Goal: Task Accomplishment & Management: Manage account settings

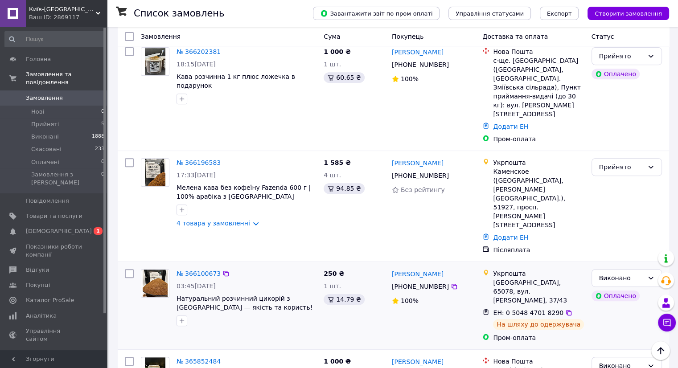
scroll to position [357, 0]
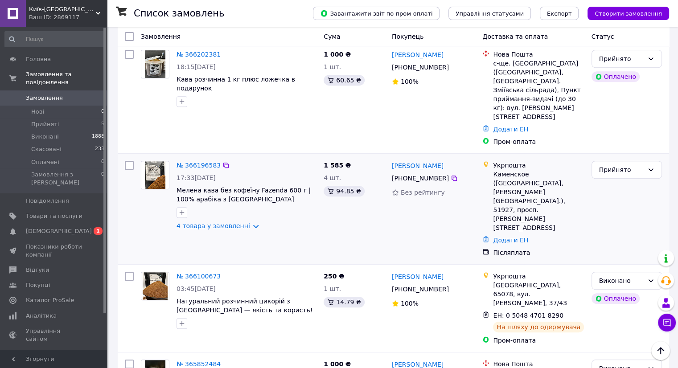
click at [150, 161] on img at bounding box center [155, 175] width 21 height 28
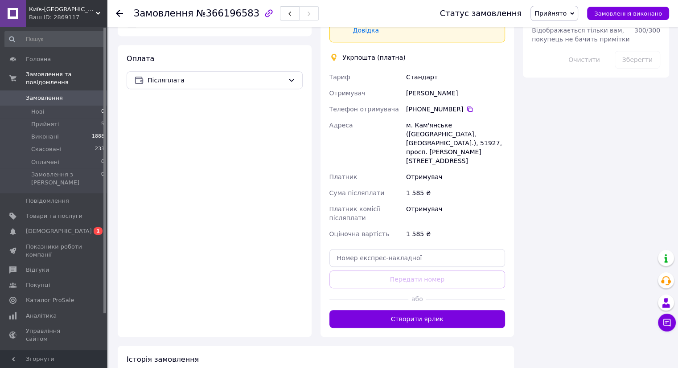
scroll to position [578, 0]
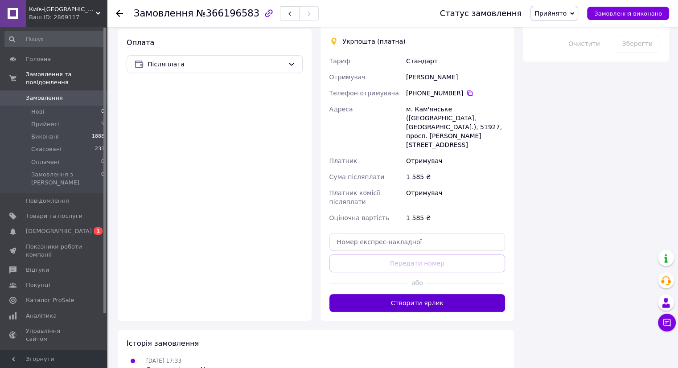
click at [447, 294] on button "Створити ярлик" at bounding box center [417, 303] width 176 height 18
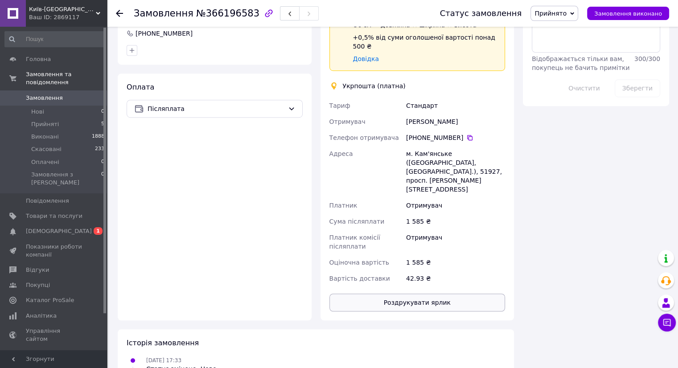
scroll to position [567, 0]
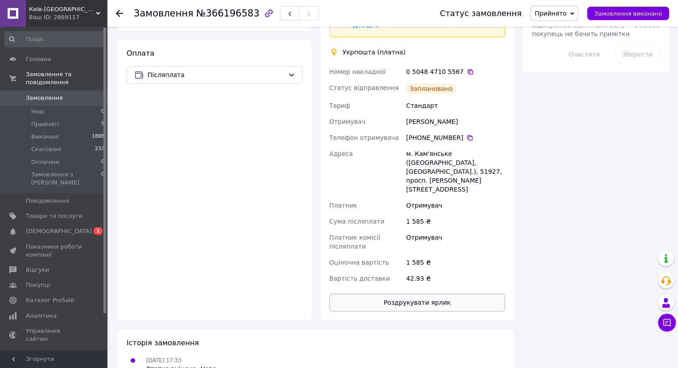
click at [438, 294] on button "Роздрукувати ярлик" at bounding box center [417, 303] width 176 height 18
click at [47, 120] on span "Прийняті" at bounding box center [45, 124] width 28 height 8
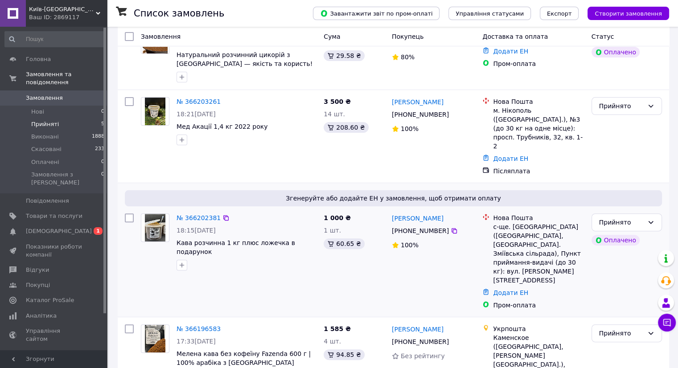
scroll to position [230, 0]
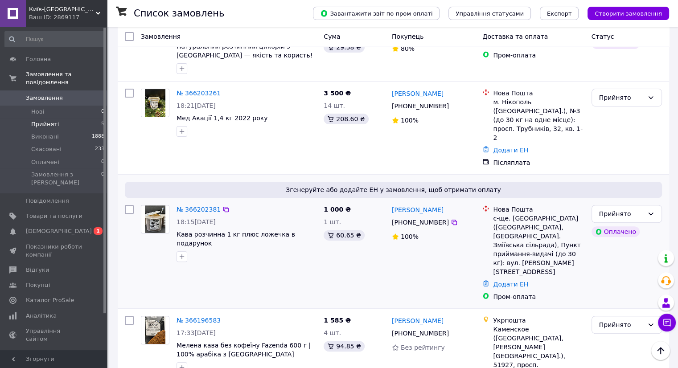
click at [150, 205] on img at bounding box center [155, 219] width 21 height 28
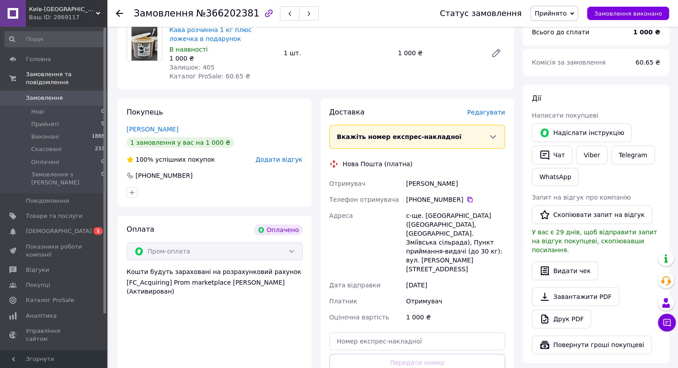
scroll to position [134, 0]
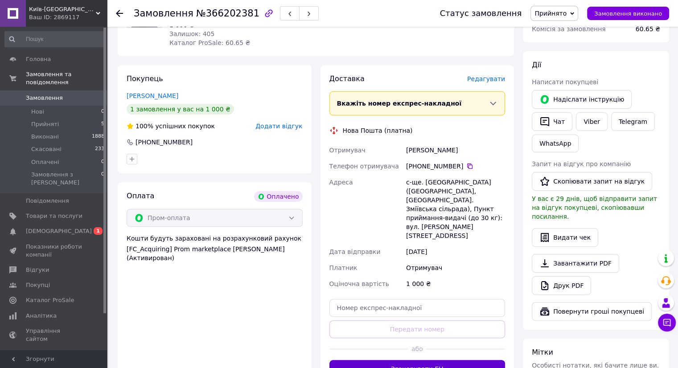
click at [439, 360] on button "Згенерувати ЕН" at bounding box center [417, 369] width 176 height 18
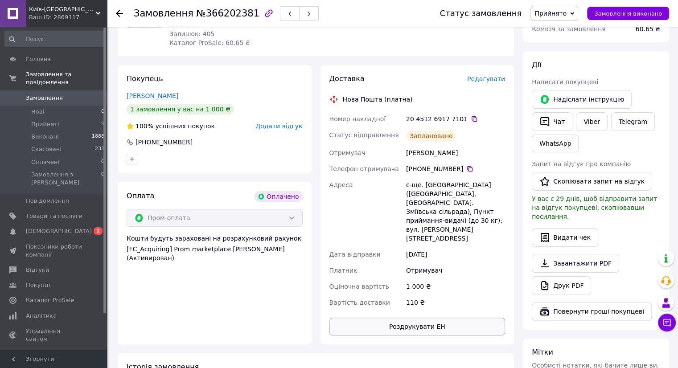
click at [429, 318] on button "Роздрукувати ЕН" at bounding box center [417, 327] width 176 height 18
click at [49, 120] on span "Прийняті" at bounding box center [45, 124] width 28 height 8
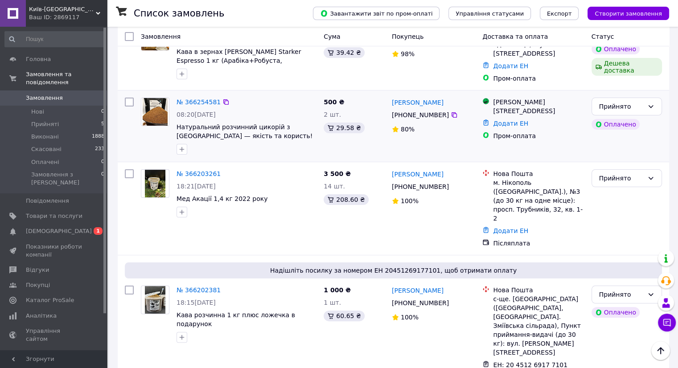
scroll to position [89, 0]
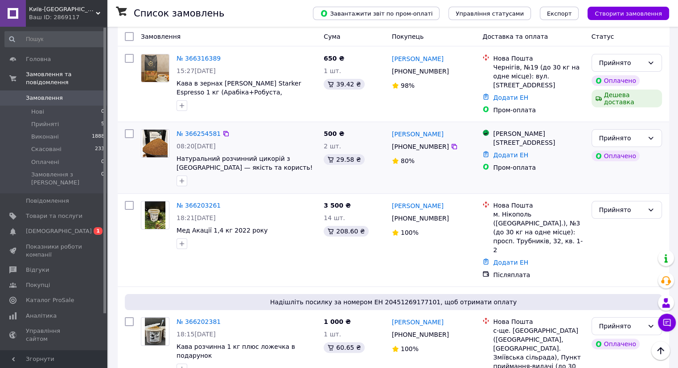
click at [161, 130] on img at bounding box center [155, 144] width 25 height 28
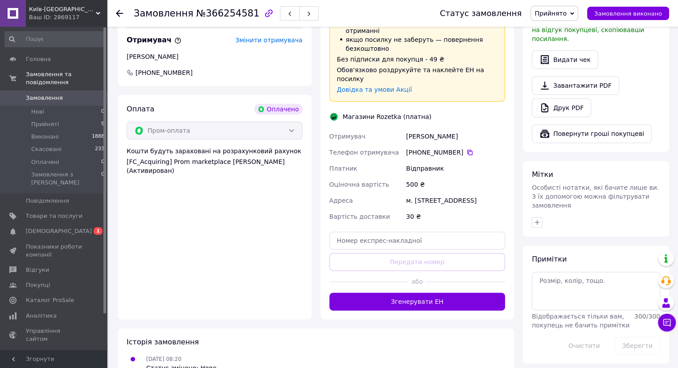
scroll to position [312, 0]
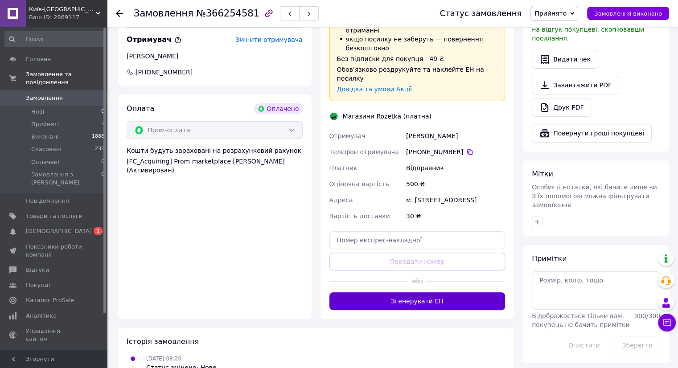
click at [401, 292] on button "Згенерувати ЕН" at bounding box center [417, 301] width 176 height 18
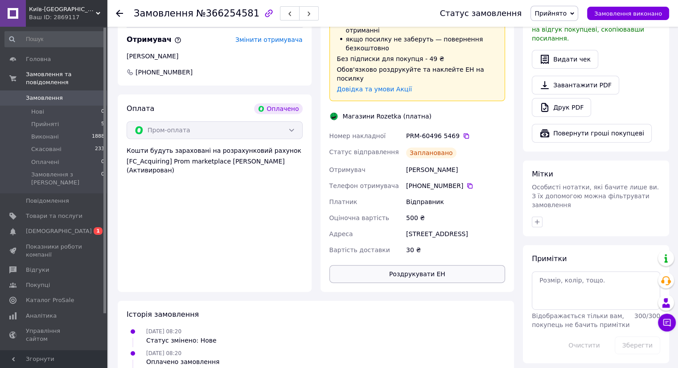
click at [404, 265] on button "Роздрукувати ЕН" at bounding box center [417, 274] width 176 height 18
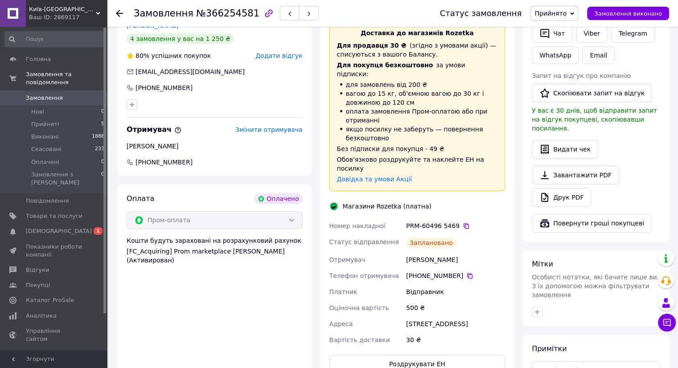
scroll to position [223, 0]
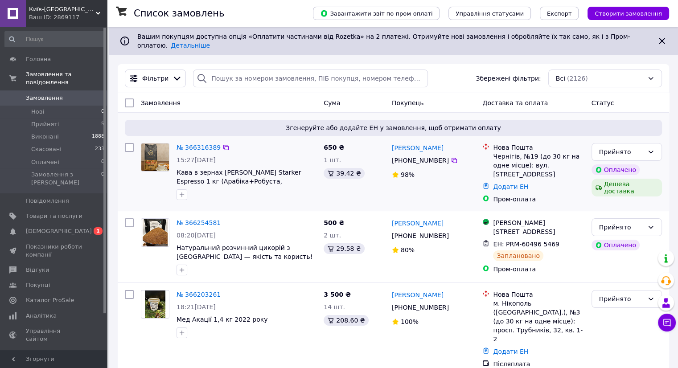
click at [153, 149] on img at bounding box center [155, 158] width 28 height 28
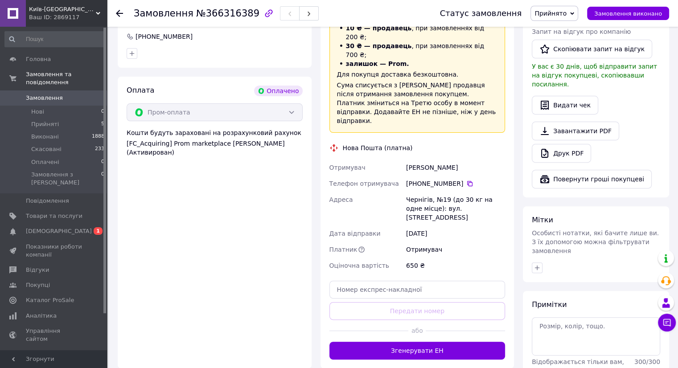
scroll to position [267, 0]
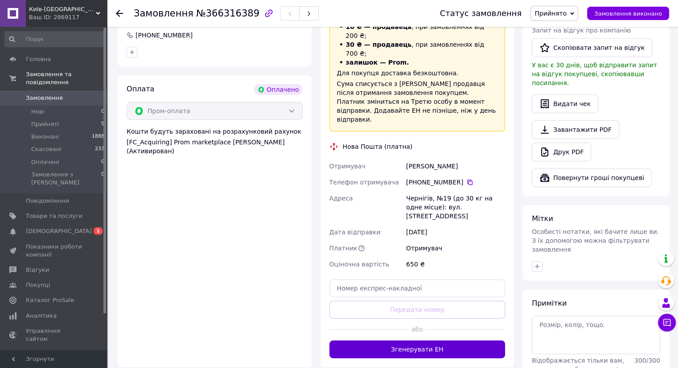
click at [431, 340] on button "Згенерувати ЕН" at bounding box center [417, 349] width 176 height 18
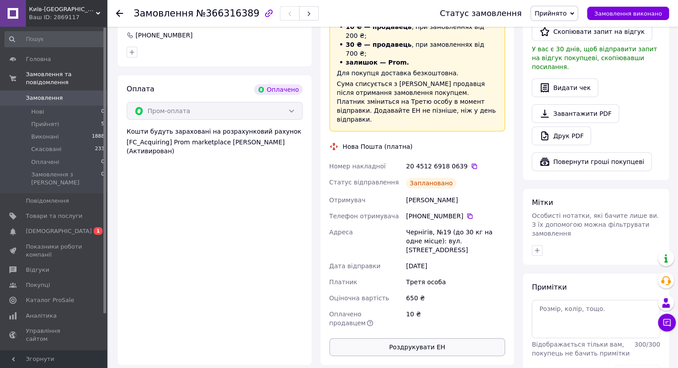
click at [422, 338] on button "Роздрукувати ЕН" at bounding box center [417, 347] width 176 height 18
click at [52, 120] on span "Прийняті" at bounding box center [45, 124] width 28 height 8
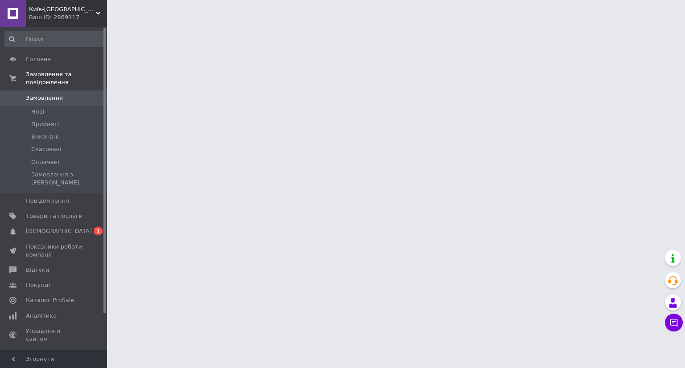
click at [41, 94] on span "Замовлення" at bounding box center [44, 98] width 37 height 8
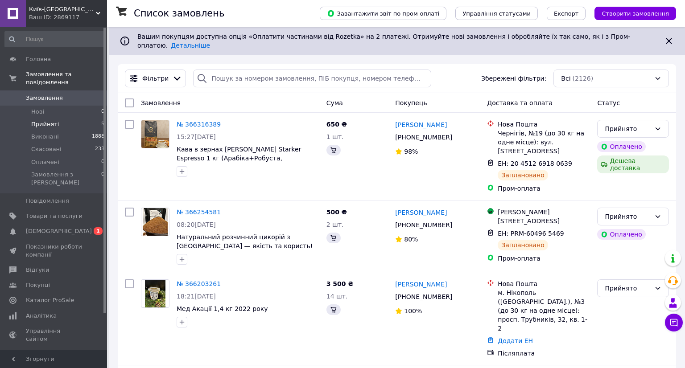
click at [39, 120] on span "Прийняті" at bounding box center [45, 124] width 28 height 8
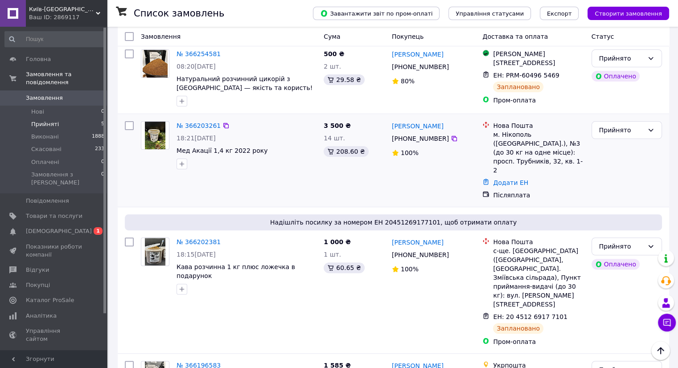
scroll to position [257, 0]
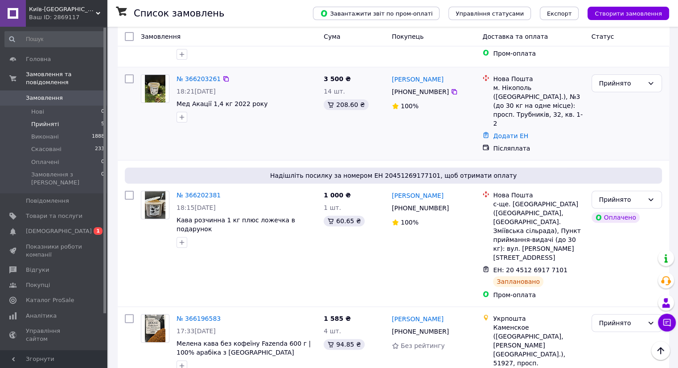
click at [152, 77] on img at bounding box center [155, 89] width 21 height 28
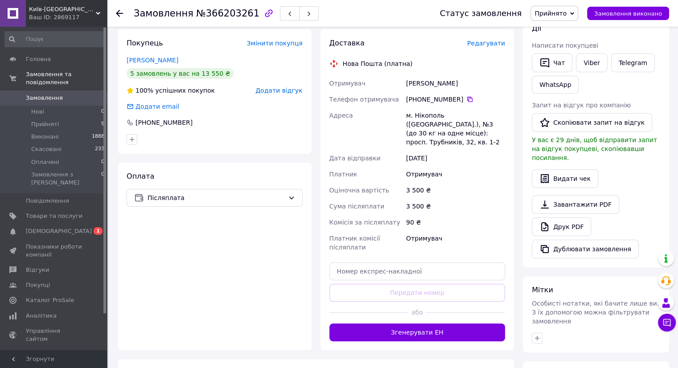
scroll to position [223, 0]
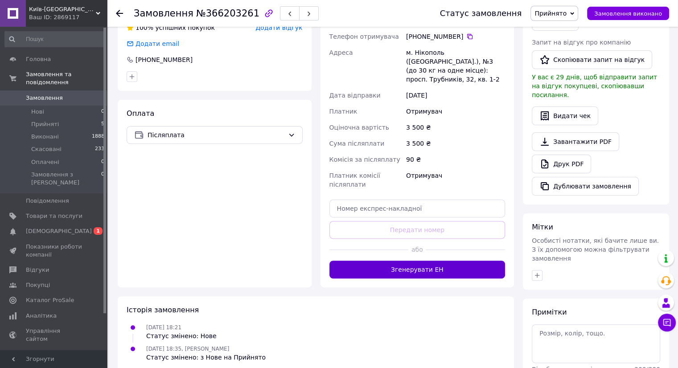
click at [423, 261] on button "Згенерувати ЕН" at bounding box center [417, 270] width 176 height 18
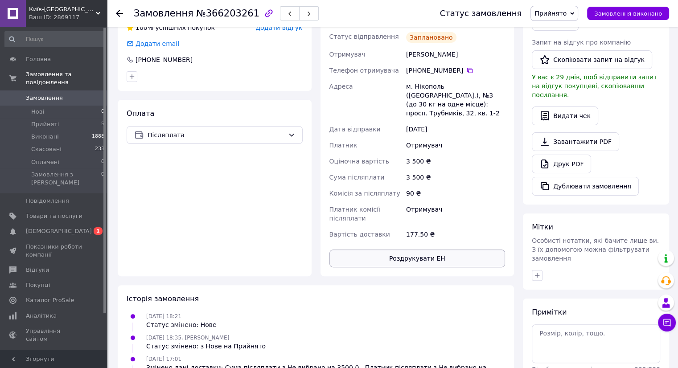
click at [411, 254] on button "Роздрукувати ЕН" at bounding box center [417, 259] width 176 height 18
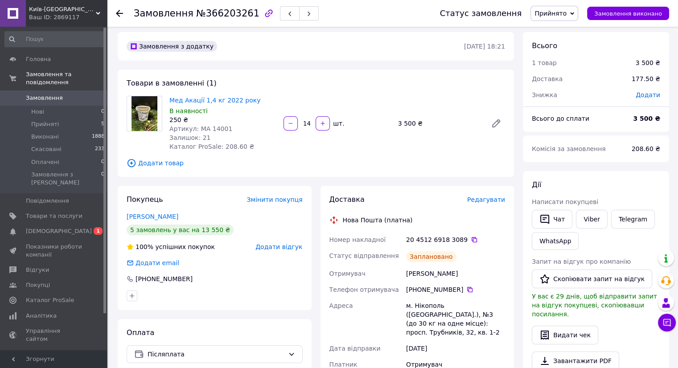
scroll to position [0, 0]
